Goal: Information Seeking & Learning: Learn about a topic

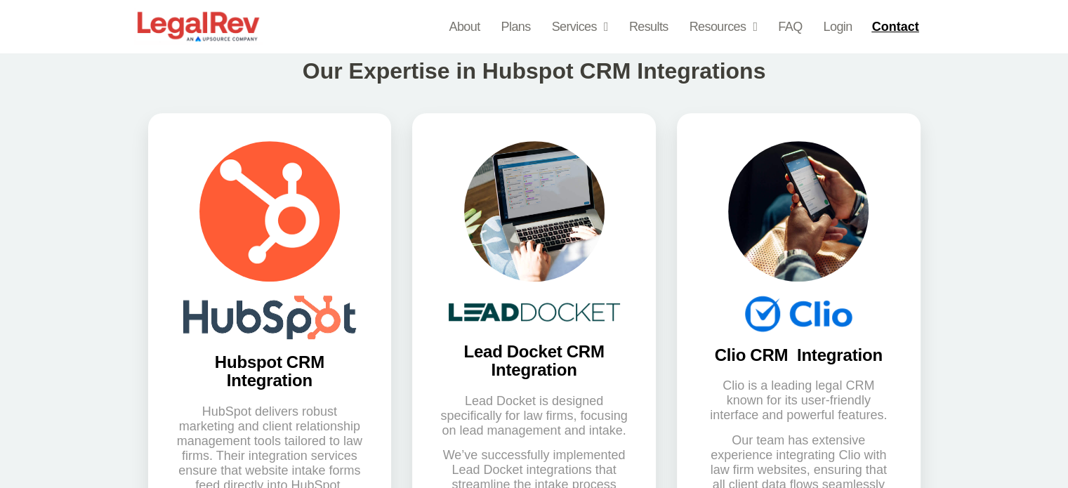
scroll to position [641, 0]
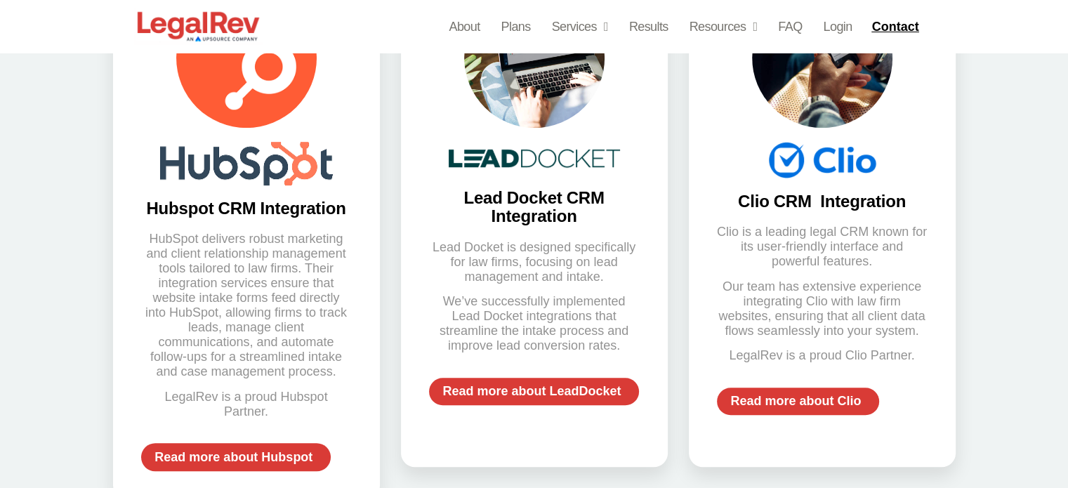
scroll to position [794, 0]
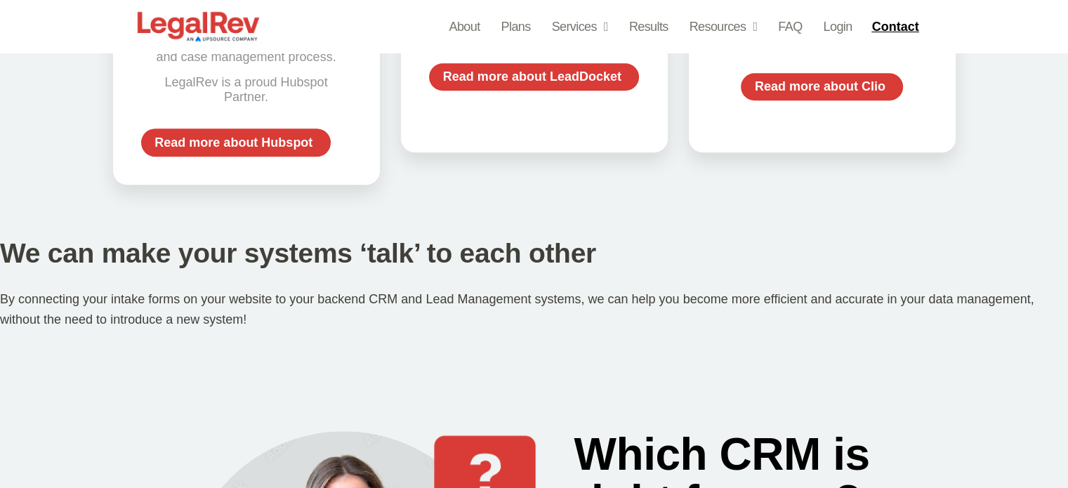
scroll to position [1109, 0]
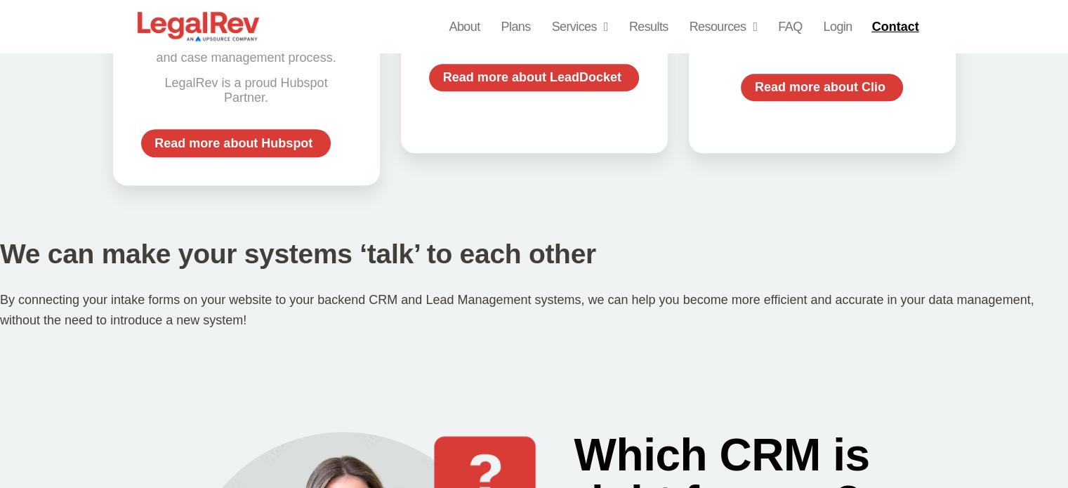
click at [825, 217] on div "We can make your systems ‘talk’ to each other By connecting your intake forms o…" at bounding box center [534, 290] width 1068 height 151
click at [466, 269] on h2 "We can make your systems ‘talk’ to each other" at bounding box center [534, 254] width 1068 height 29
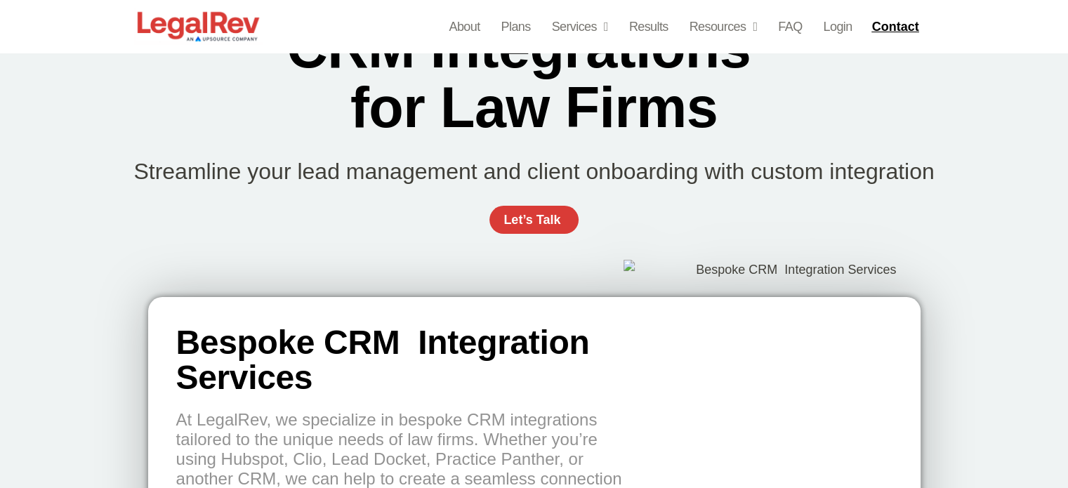
scroll to position [0, 0]
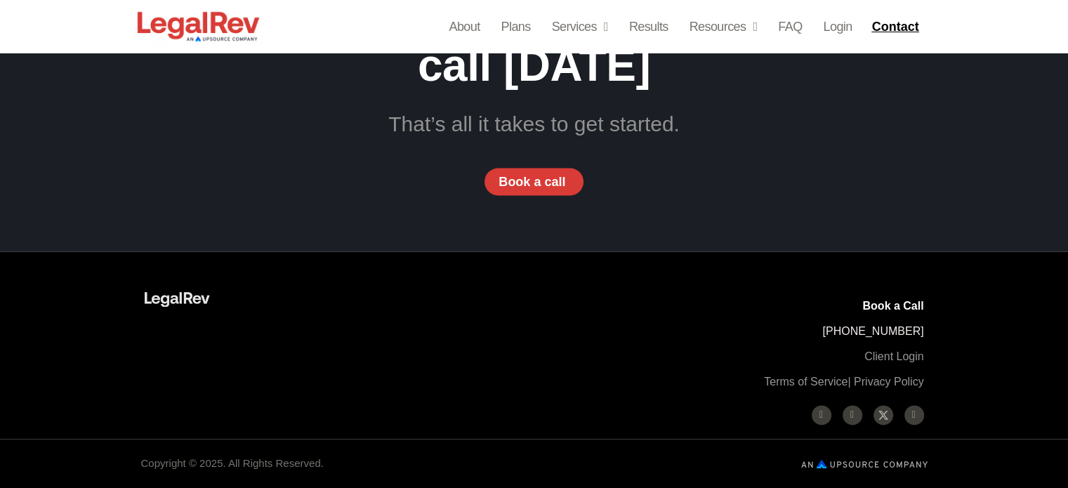
scroll to position [2260, 0]
